Goal: Task Accomplishment & Management: Manage account settings

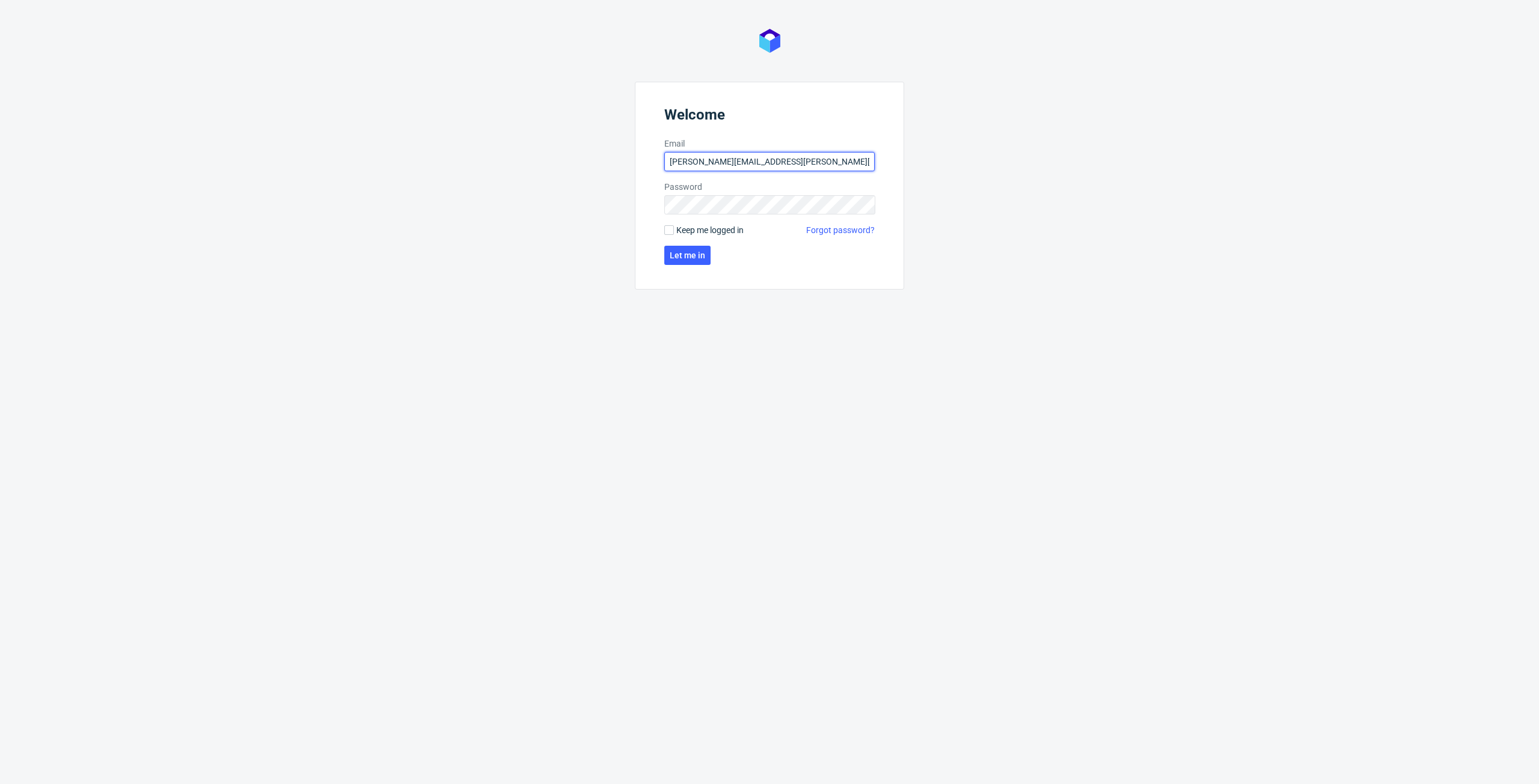
click at [699, 162] on input "michal.maciejewski@ad.packhelp.com" at bounding box center [769, 161] width 210 height 20
type input "michal.maciejewski@packhelp.com"
click at [733, 194] on form "Welcome Email michal.maciejewski@packhelp.com Password Keep me logged in Forgot…" at bounding box center [770, 186] width 270 height 208
click at [527, 211] on div "Welcome Email michal.maciejewski@packhelp.com Password Keep me logged in Forgot…" at bounding box center [769, 392] width 1539 height 784
click button "Let me in" at bounding box center [687, 255] width 46 height 20
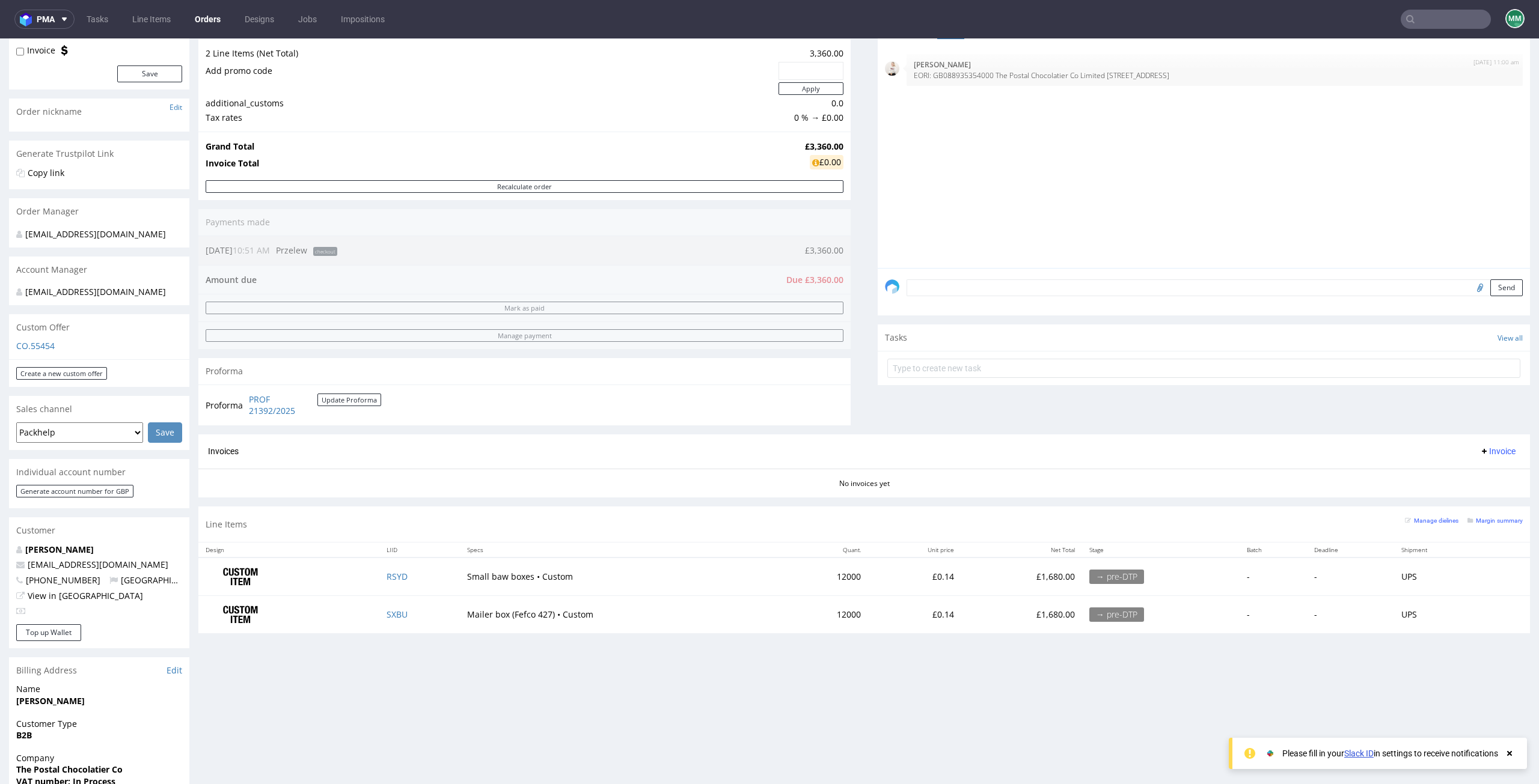
scroll to position [241, 0]
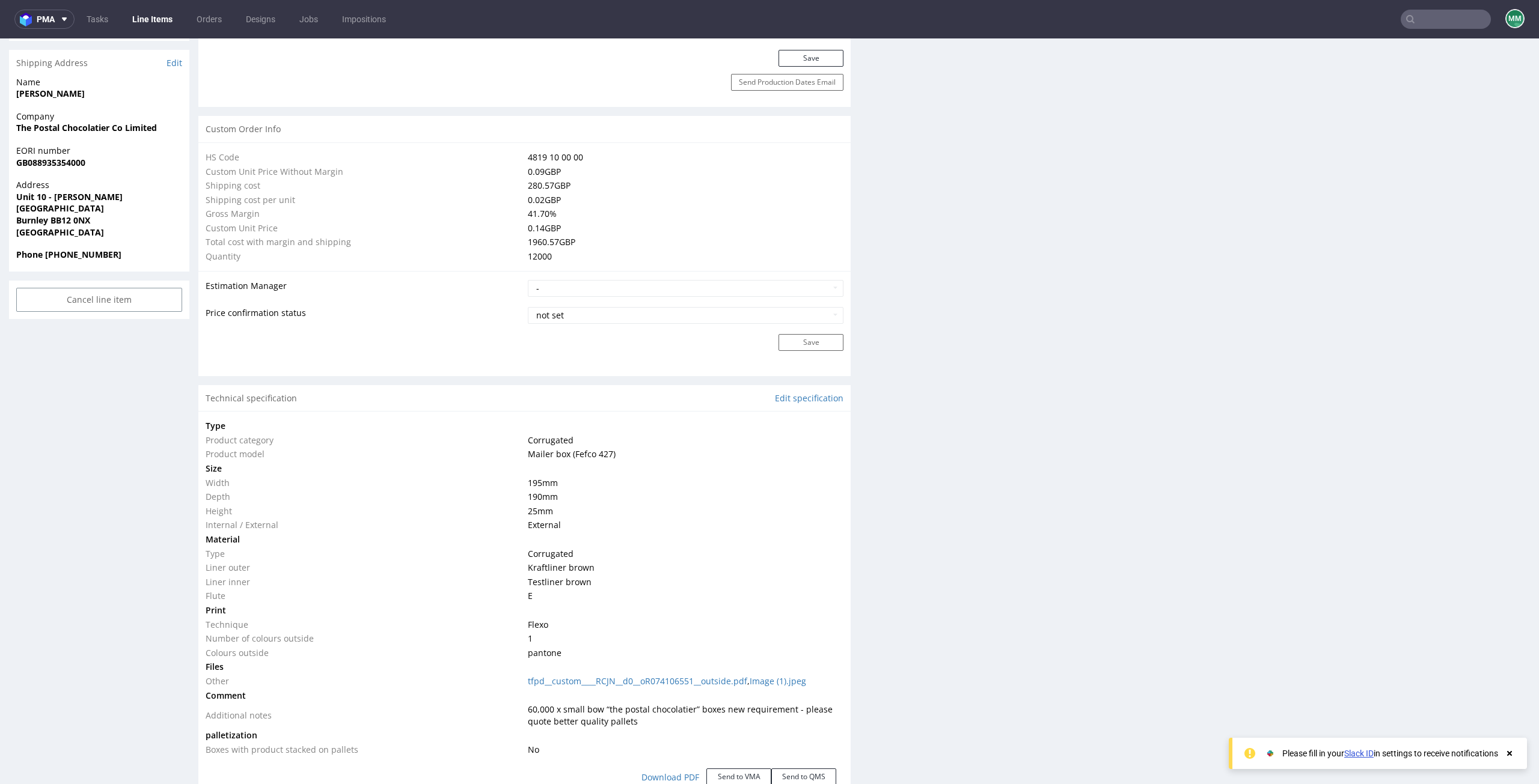
scroll to position [1082, 0]
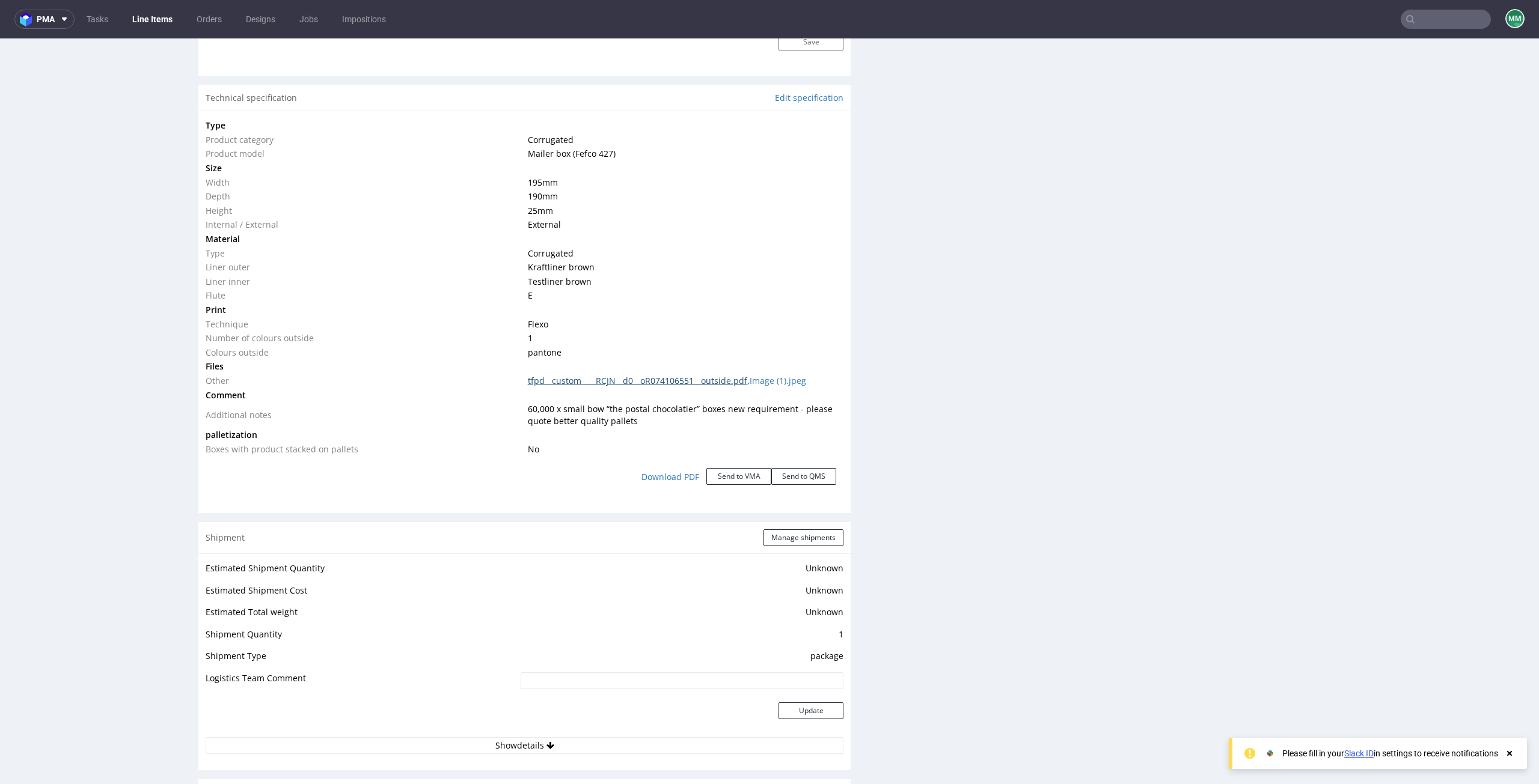
click at [597, 382] on link "tfpd__custom____RCJN__d0__oR074106551__outside.pdf" at bounding box center [638, 380] width 219 height 11
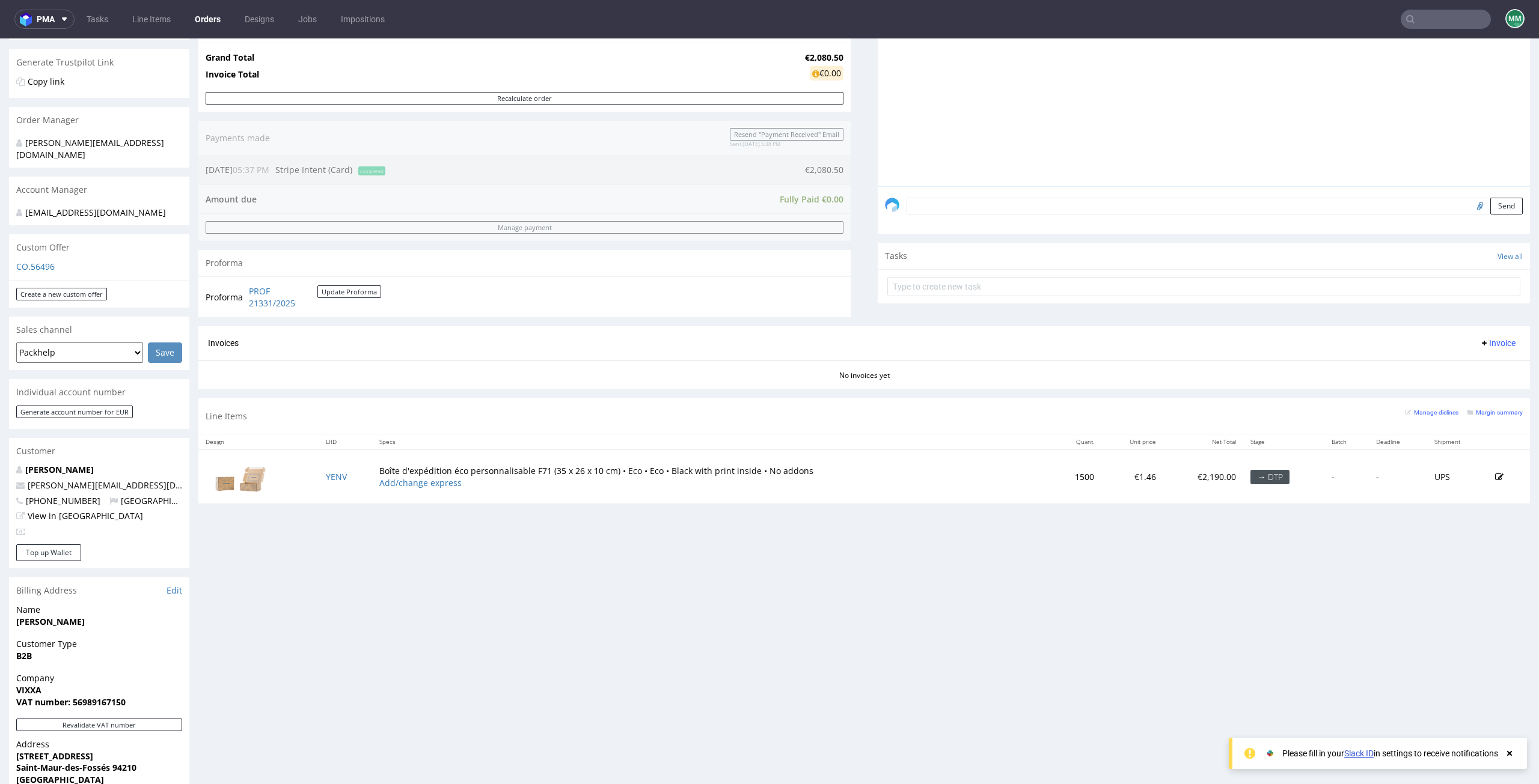
scroll to position [128, 0]
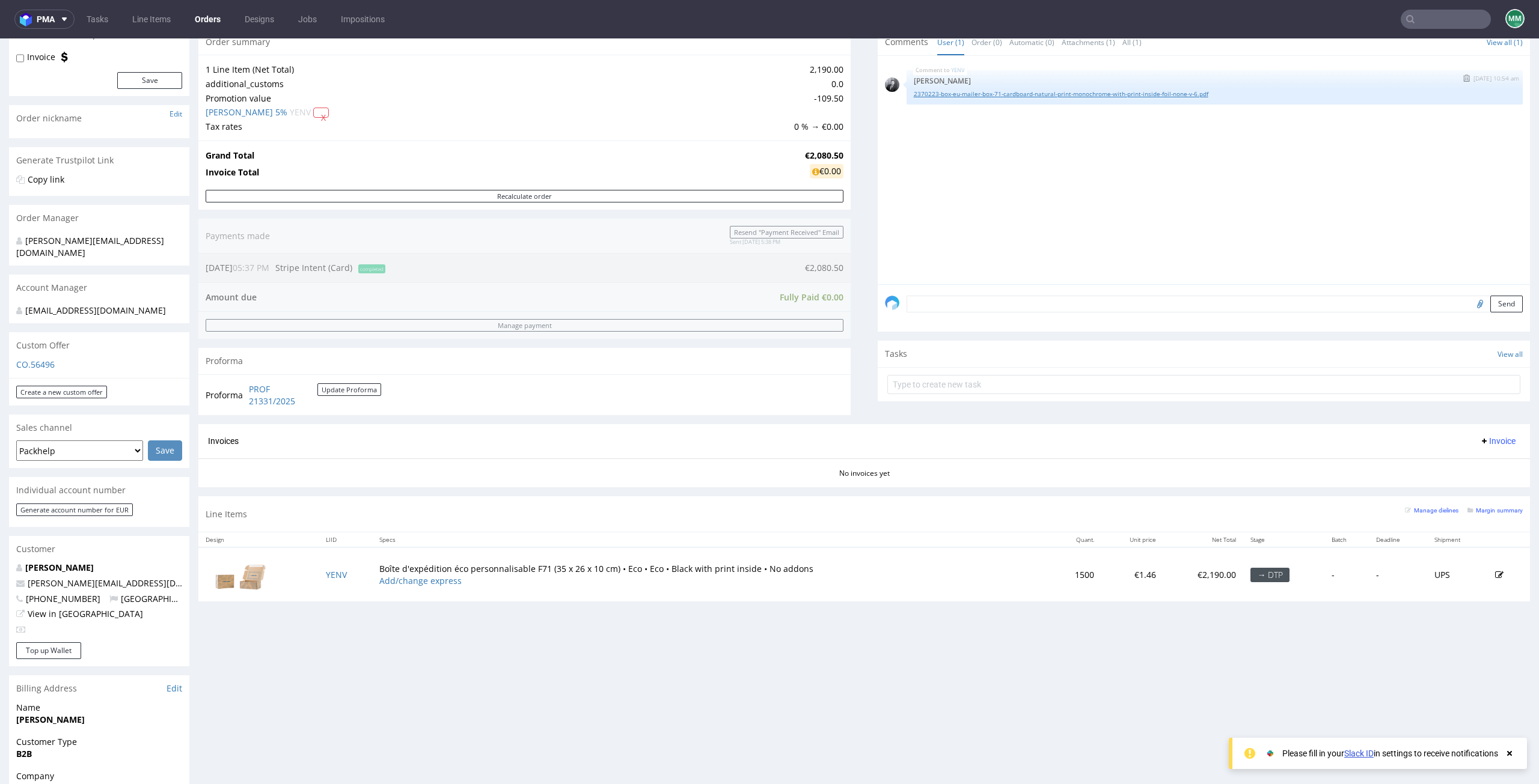
click at [953, 92] on link "2370223-box-eu-mailer-box-71-cardboard-natural-print-monochrome-with-print-insi…" at bounding box center [1215, 94] width 602 height 9
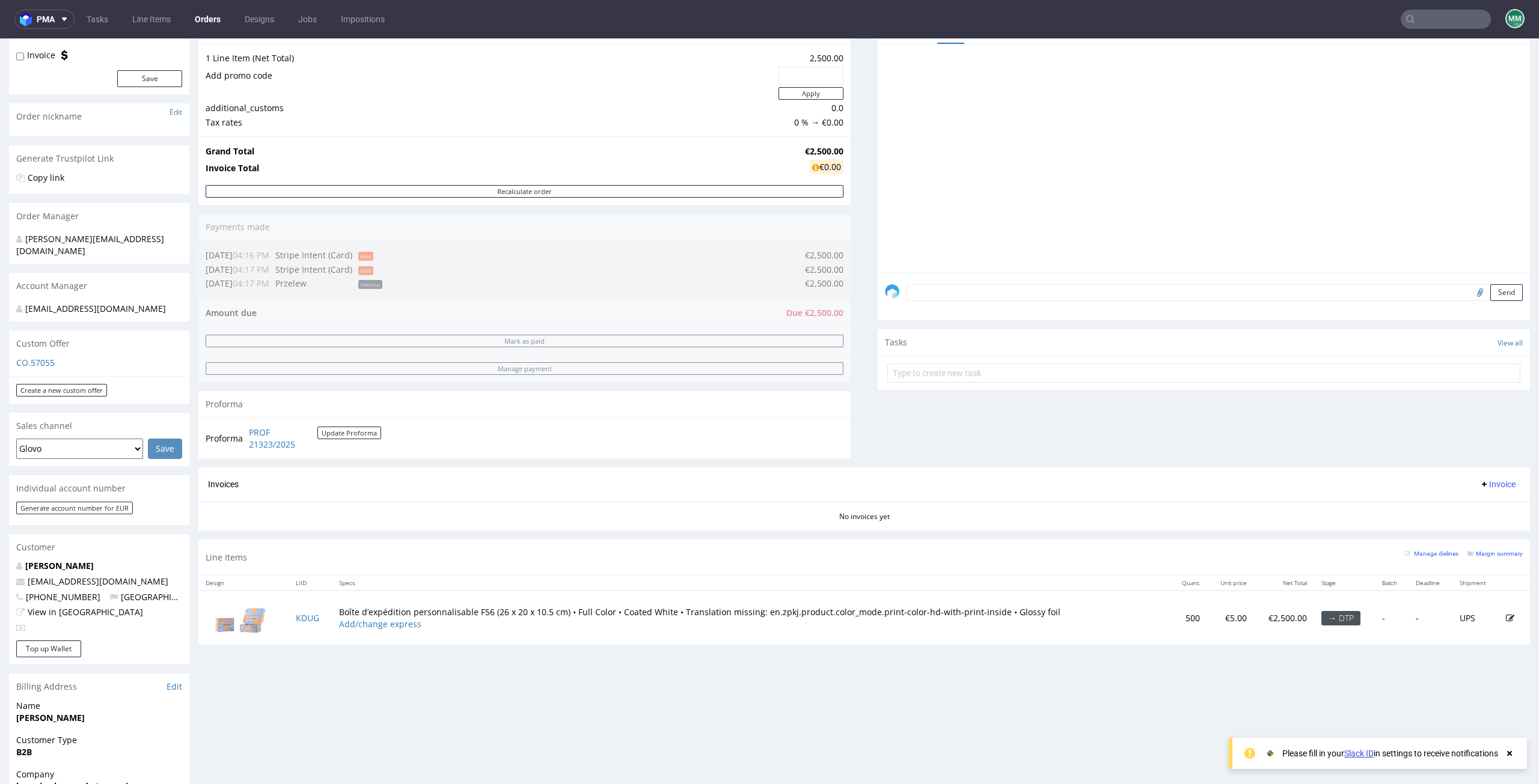
scroll to position [300, 0]
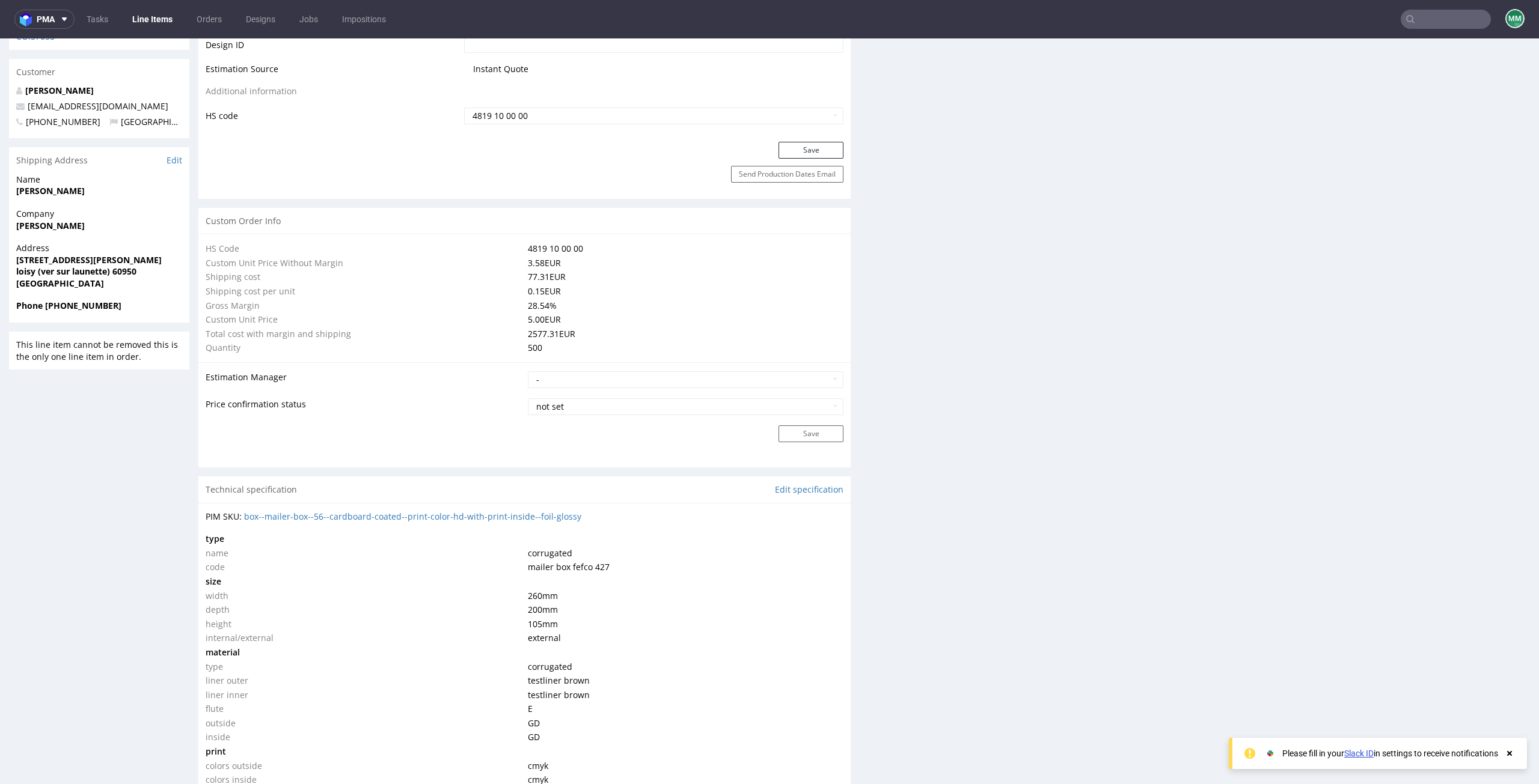
scroll to position [1082, 0]
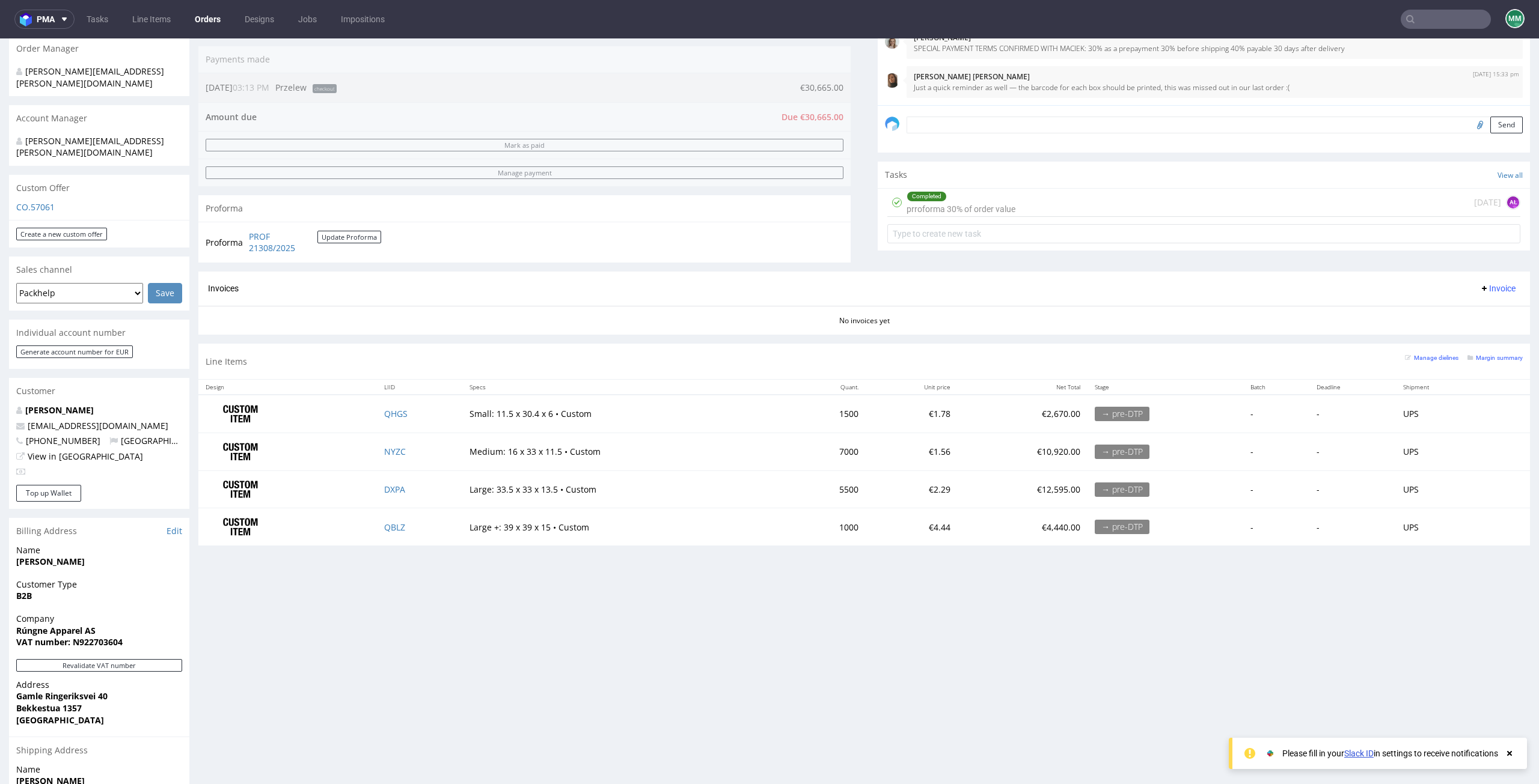
scroll to position [300, 0]
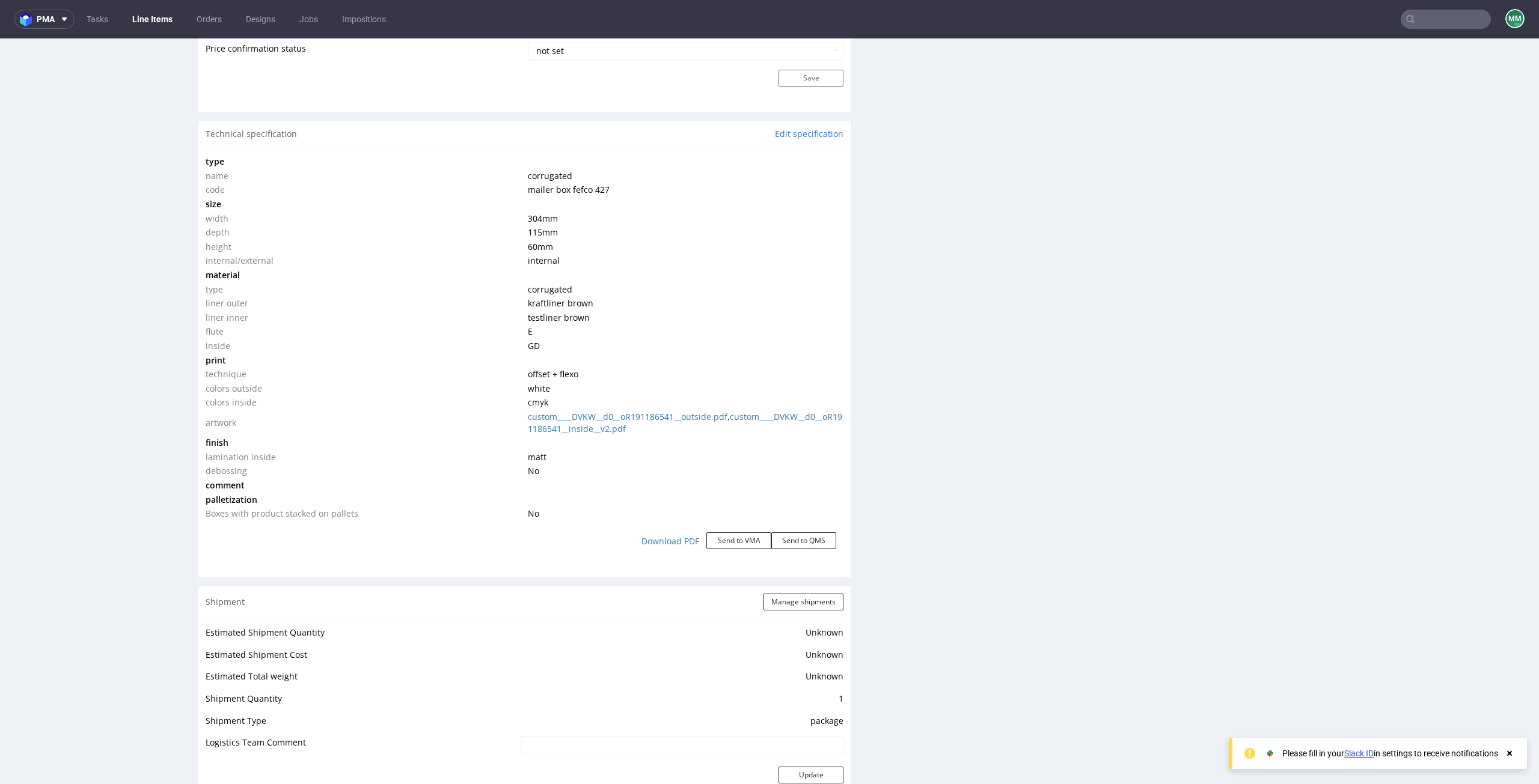
scroll to position [1202, 0]
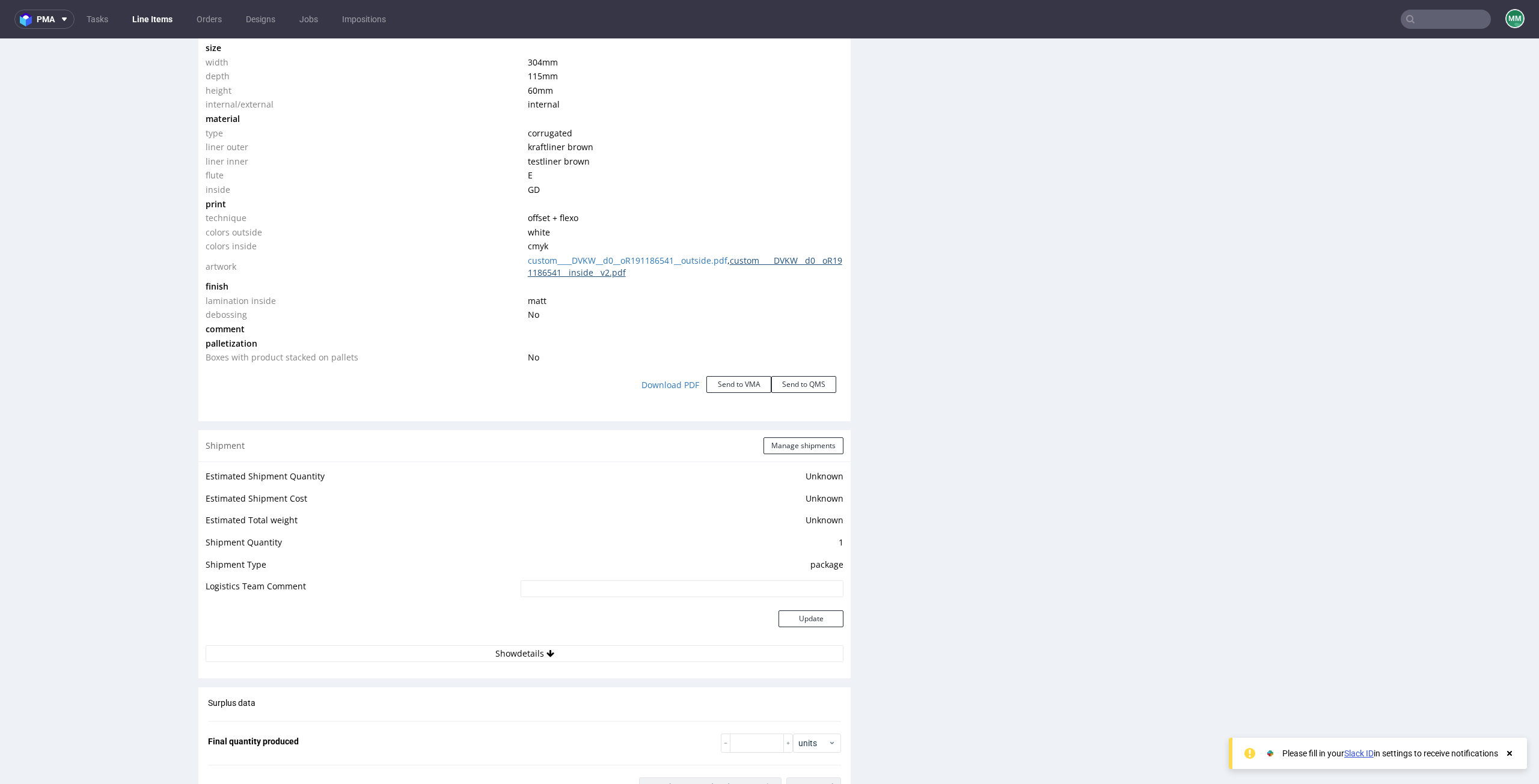
click at [624, 275] on link "custom____DVKW__d0__oR191186541__inside__v2.pdf" at bounding box center [685, 266] width 314 height 23
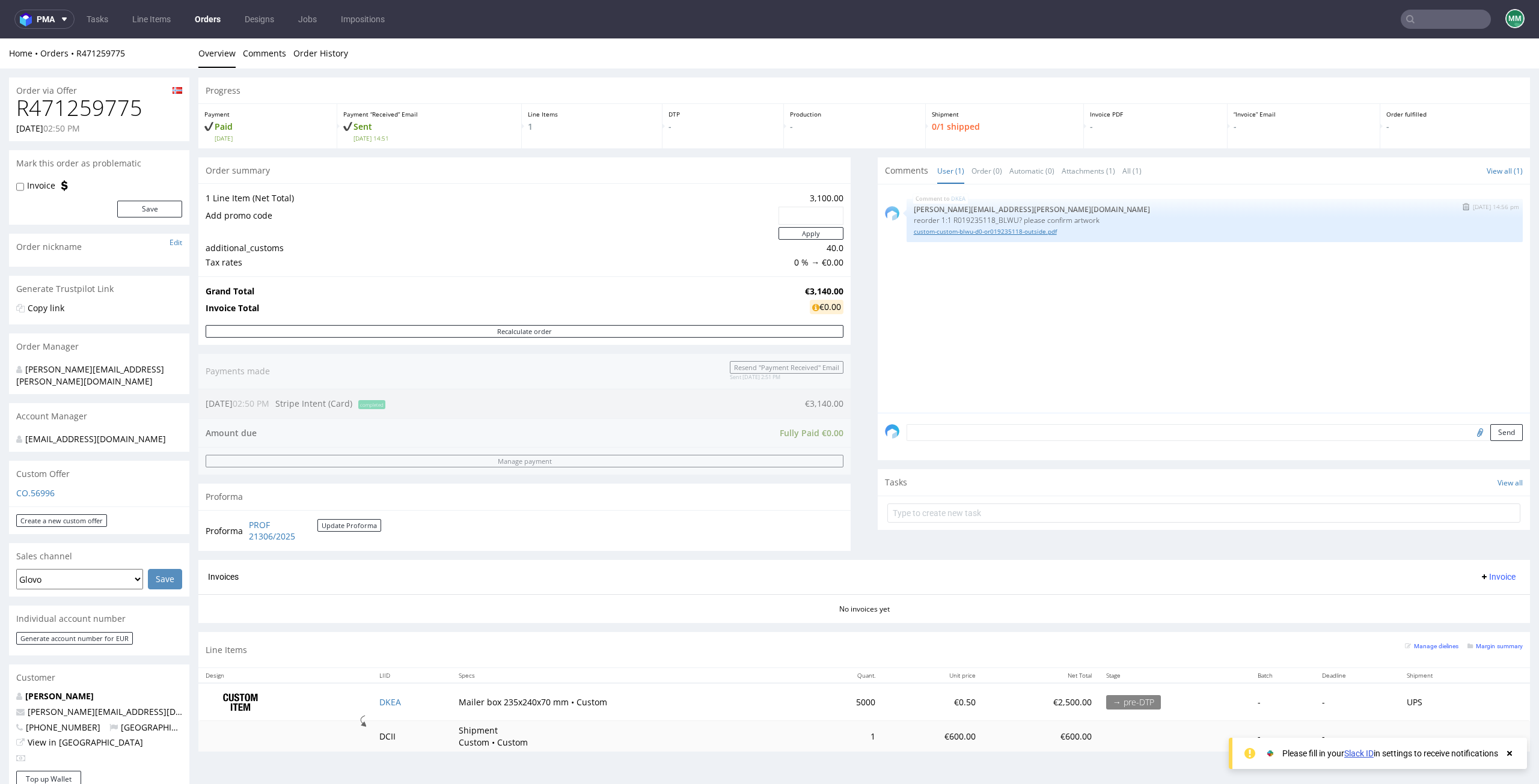
click at [919, 232] on link "custom-custom-blwu-d0-or019235118-outside.pdf" at bounding box center [1215, 232] width 602 height 9
